Goal: Transaction & Acquisition: Purchase product/service

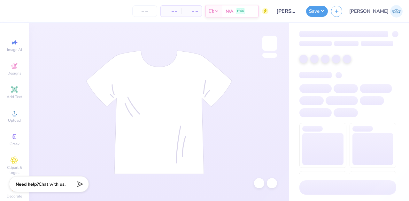
type input "24"
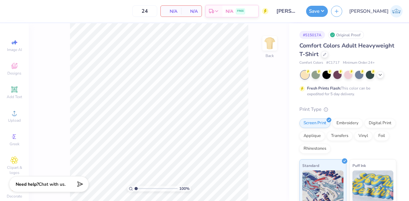
click at [357, 55] on div "Comfort Colors Adult Heavyweight T-Shirt" at bounding box center [347, 49] width 97 height 17
click at [326, 55] on icon at bounding box center [324, 53] width 3 height 3
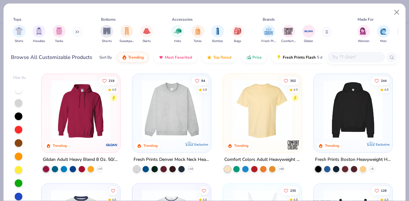
click at [336, 60] on input "text" at bounding box center [355, 57] width 49 height 7
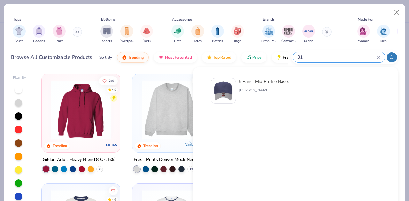
type input "31"
click at [242, 95] on div "5 Panel Mid Profile Baseball Cap [PERSON_NAME]" at bounding box center [265, 91] width 54 height 26
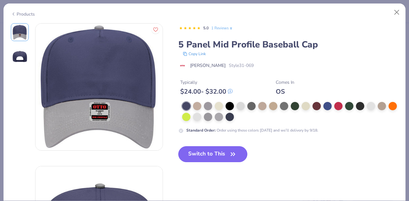
click at [226, 156] on button "Switch to This" at bounding box center [212, 155] width 69 height 16
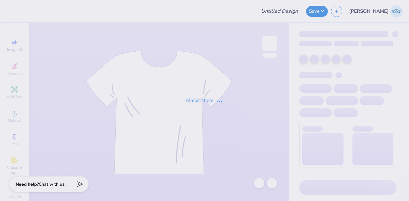
type input "CREW"
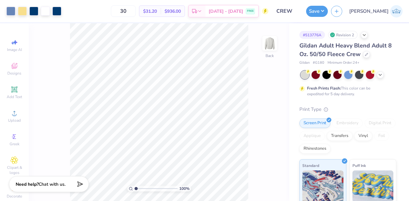
click at [359, 53] on div "Gildan Adult Heavy Blend Adult 8 Oz. 50/50 Fleece Crew" at bounding box center [347, 49] width 97 height 17
click at [365, 54] on icon at bounding box center [366, 53] width 3 height 3
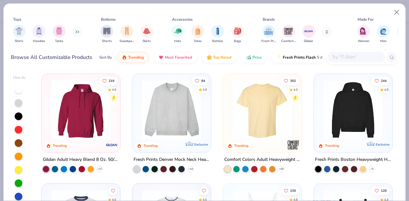
click at [336, 57] on input "text" at bounding box center [355, 57] width 49 height 7
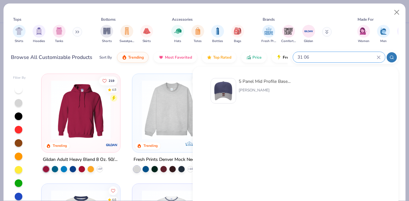
type input "31 06"
click at [258, 85] on div "5 Panel Mid Profile Baseball Cap [PERSON_NAME]" at bounding box center [265, 91] width 54 height 26
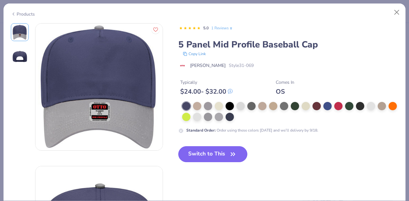
click at [219, 156] on button "Switch to This" at bounding box center [212, 155] width 69 height 16
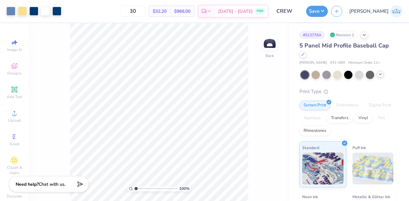
click at [379, 75] on icon at bounding box center [379, 74] width 5 height 5
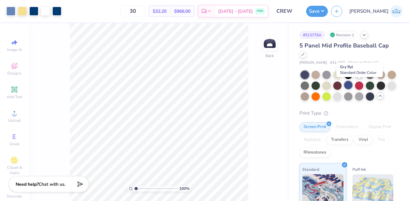
click at [352, 85] on div at bounding box center [348, 85] width 8 height 8
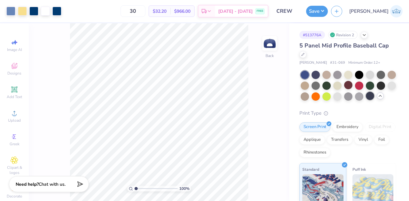
click at [366, 100] on div at bounding box center [370, 96] width 8 height 8
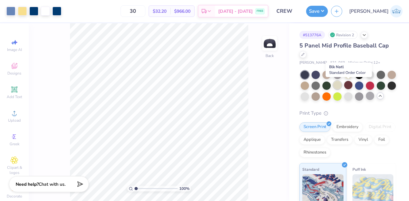
click at [341, 87] on div at bounding box center [337, 85] width 8 height 8
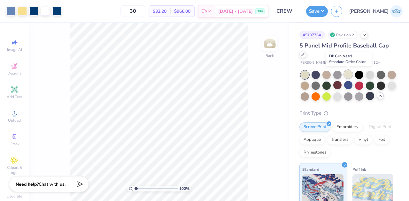
click at [350, 73] on div at bounding box center [348, 74] width 8 height 8
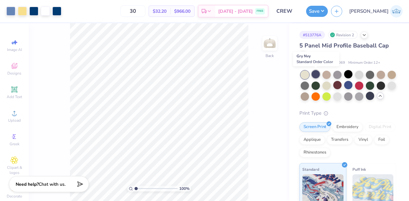
click at [315, 74] on div at bounding box center [315, 74] width 8 height 8
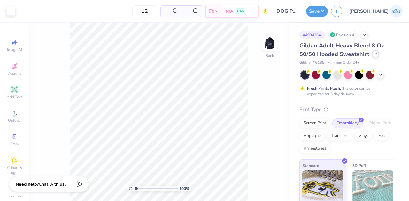
click at [373, 54] on icon at bounding box center [374, 53] width 3 height 3
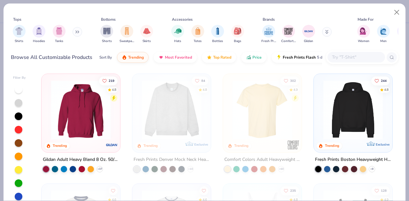
click at [341, 59] on input "text" at bounding box center [355, 57] width 49 height 7
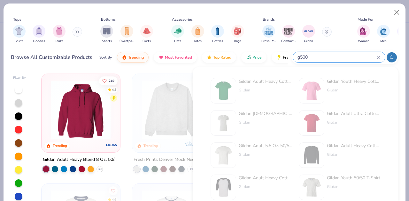
type input "g500"
click at [396, 14] on button "Close" at bounding box center [396, 12] width 12 height 12
